Goal: Book appointment/travel/reservation

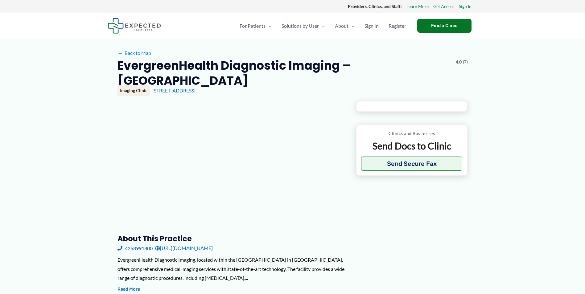
type input "**********"
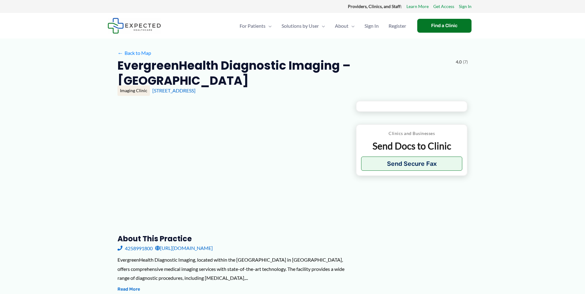
type input "**********"
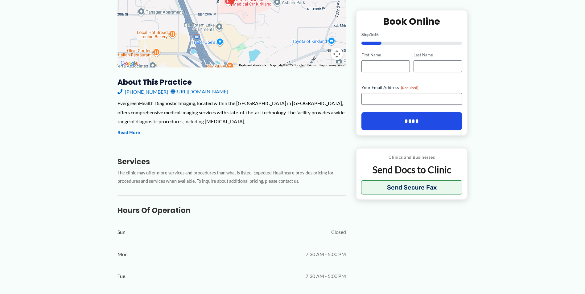
scroll to position [154, 0]
